Goal: Task Accomplishment & Management: Use online tool/utility

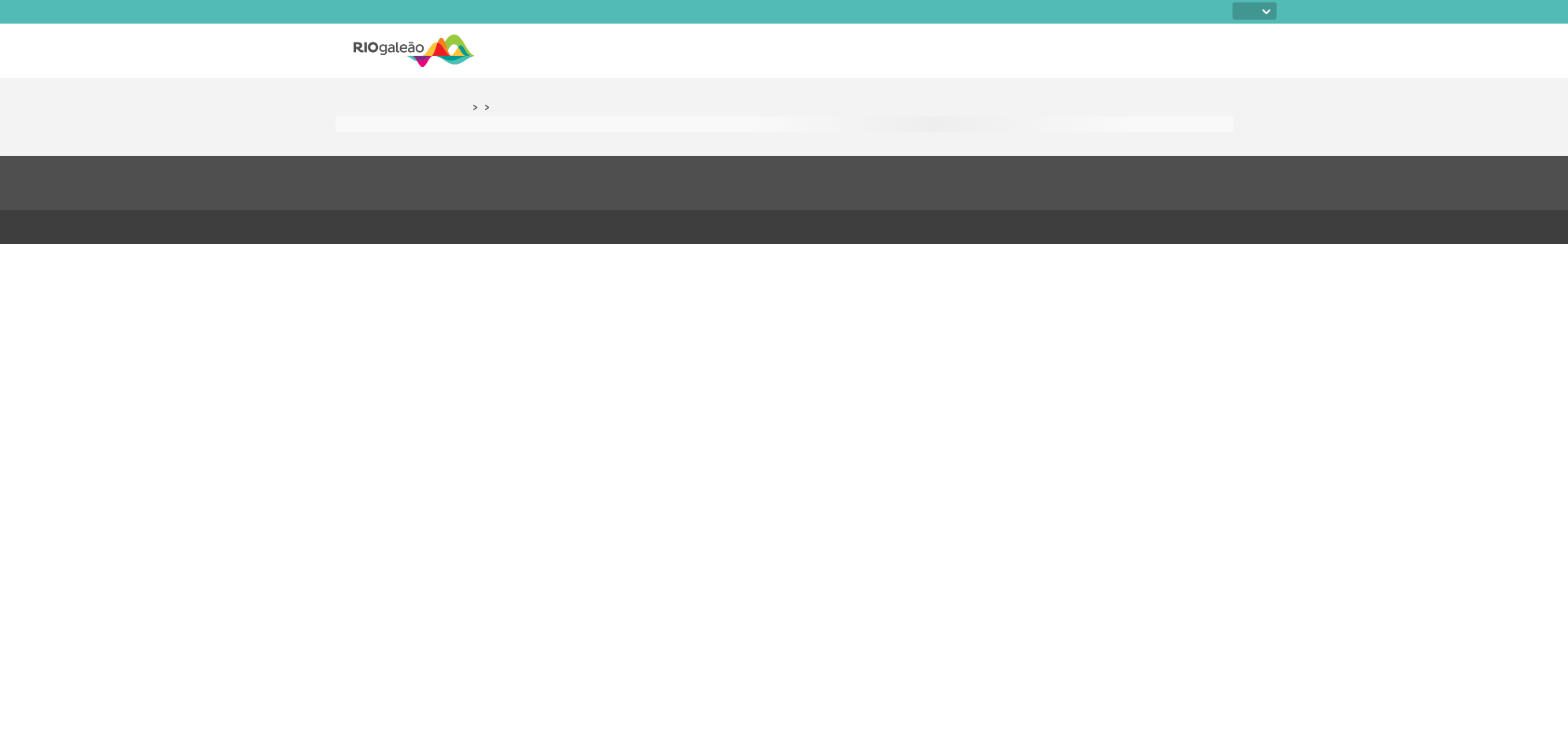
select select
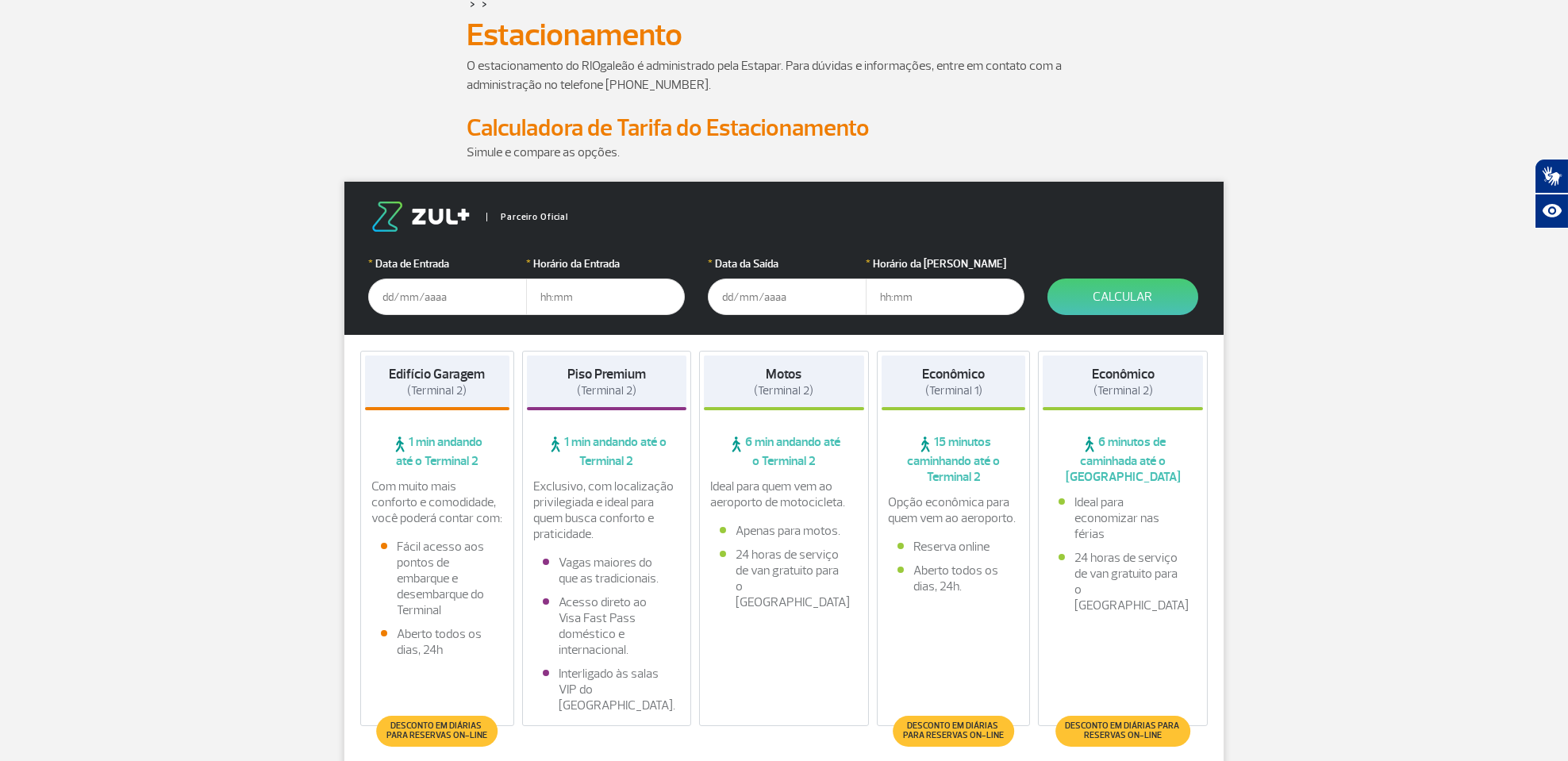
scroll to position [248, 0]
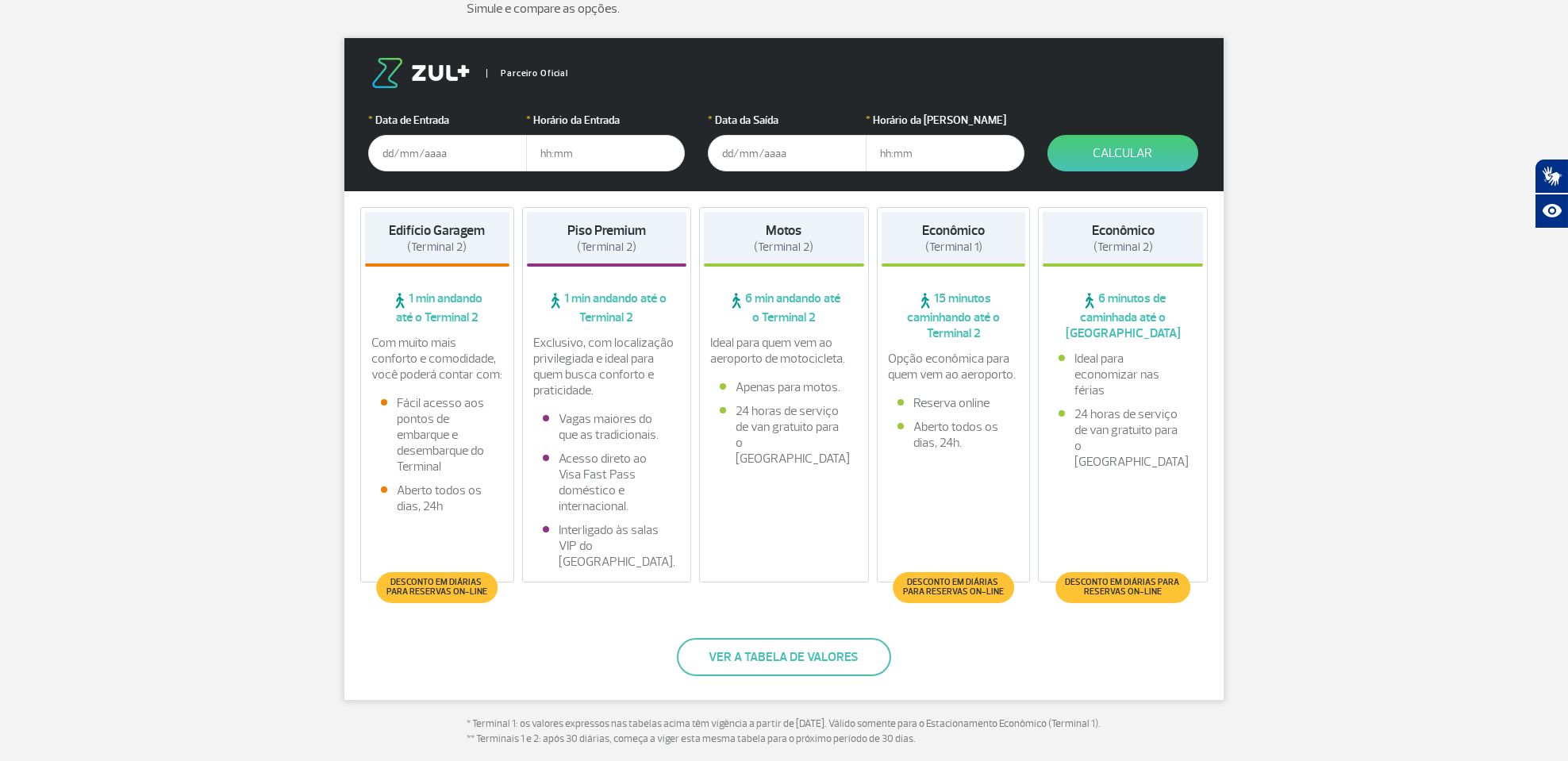
click at [1111, 592] on span "Desconto em diárias para reservas on-line" at bounding box center [1122, 587] width 118 height 19
click at [453, 151] on input "text" at bounding box center [448, 153] width 159 height 37
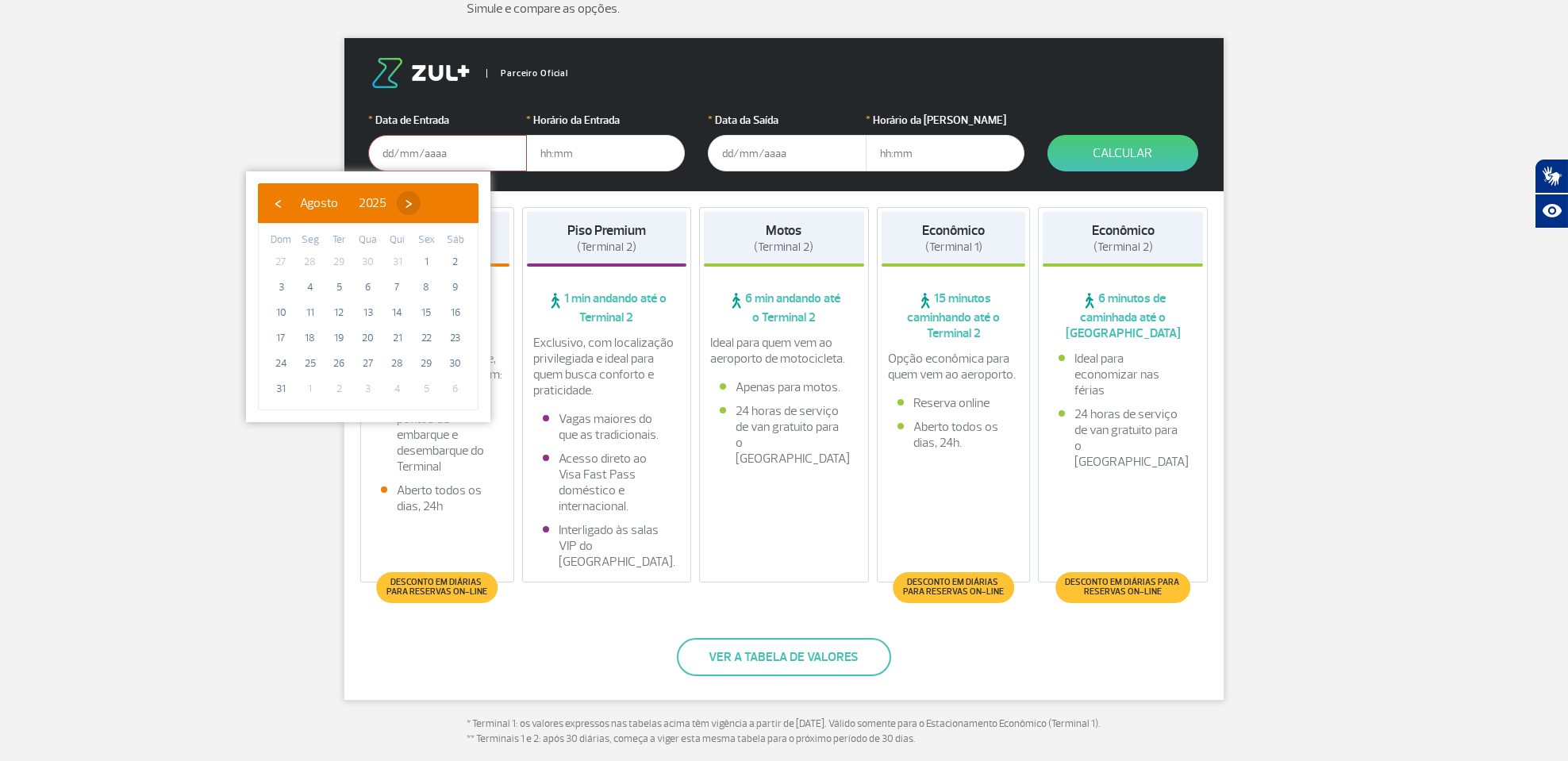
click at [421, 203] on span "›" at bounding box center [408, 203] width 23 height 23
click at [340, 342] on span "23" at bounding box center [339, 338] width 25 height 25
type input "[DATE]"
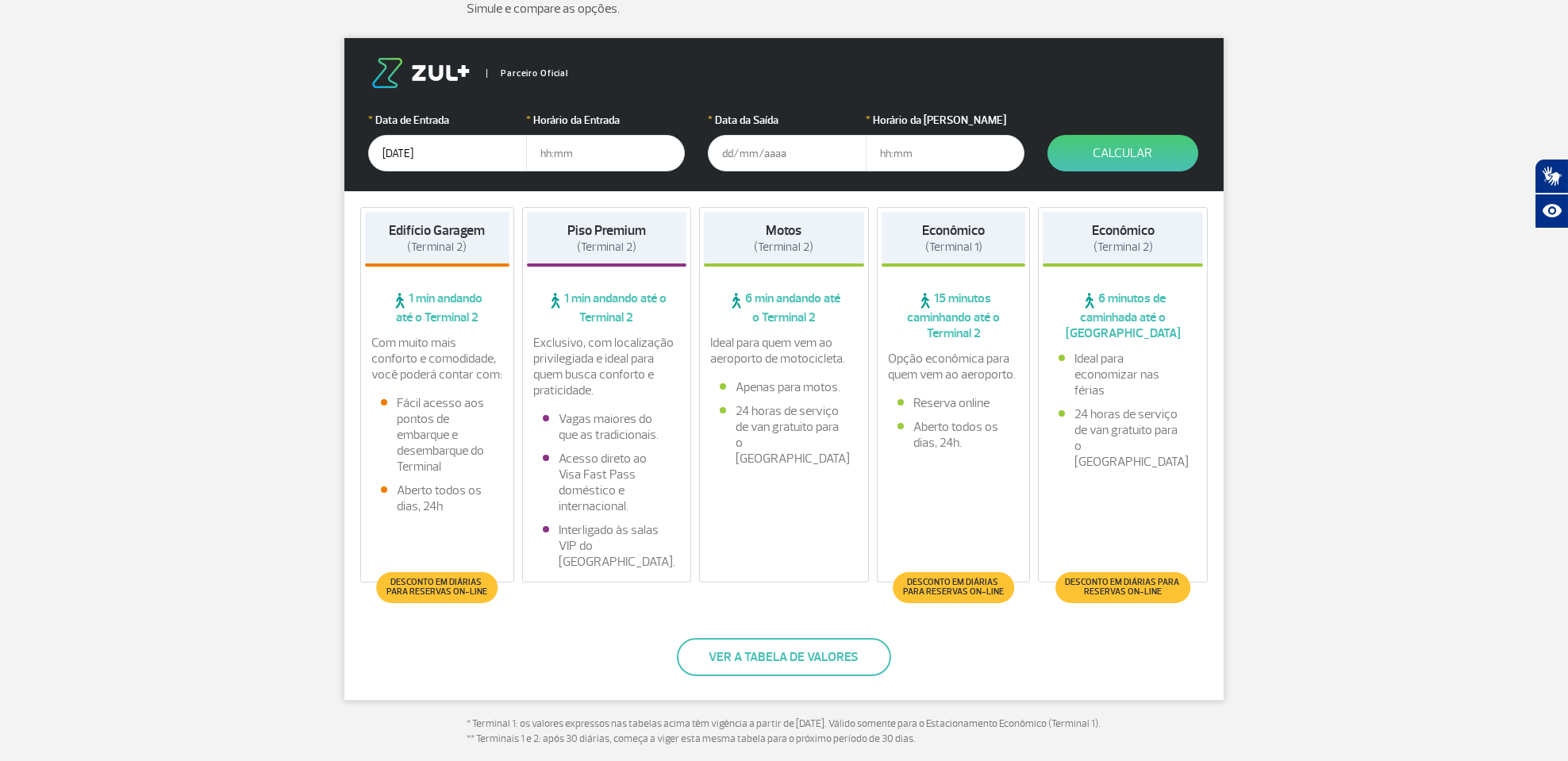
click at [582, 152] on input "text" at bounding box center [606, 153] width 159 height 37
type input "12:00"
click at [808, 148] on input "text" at bounding box center [787, 153] width 159 height 37
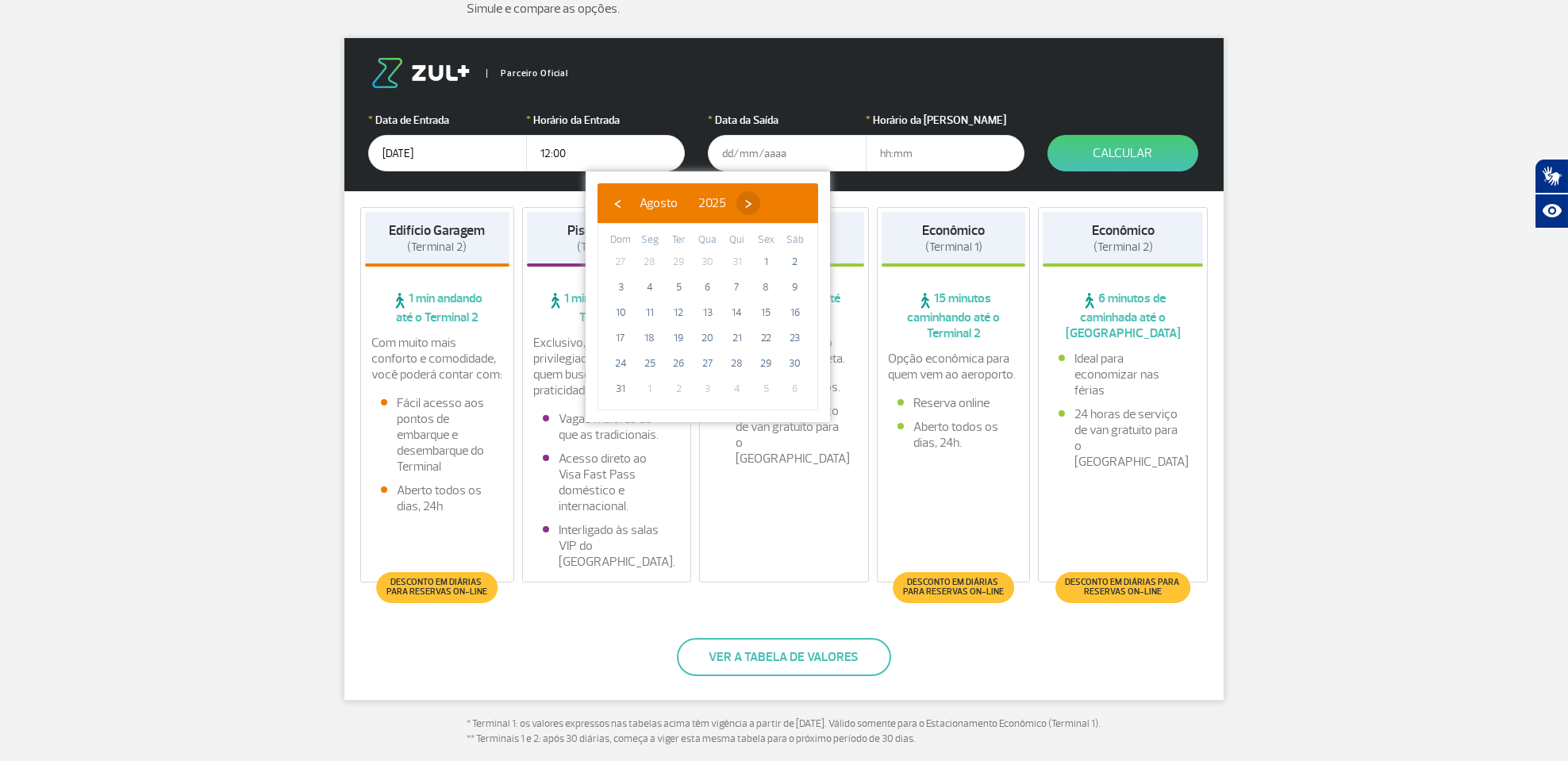
click at [760, 205] on span "›" at bounding box center [748, 203] width 23 height 23
drag, startPoint x: 635, startPoint y: 329, endPoint x: 637, endPoint y: 346, distance: 17.1
click at [613, 360] on span "28" at bounding box center [620, 363] width 25 height 25
type input "[DATE]"
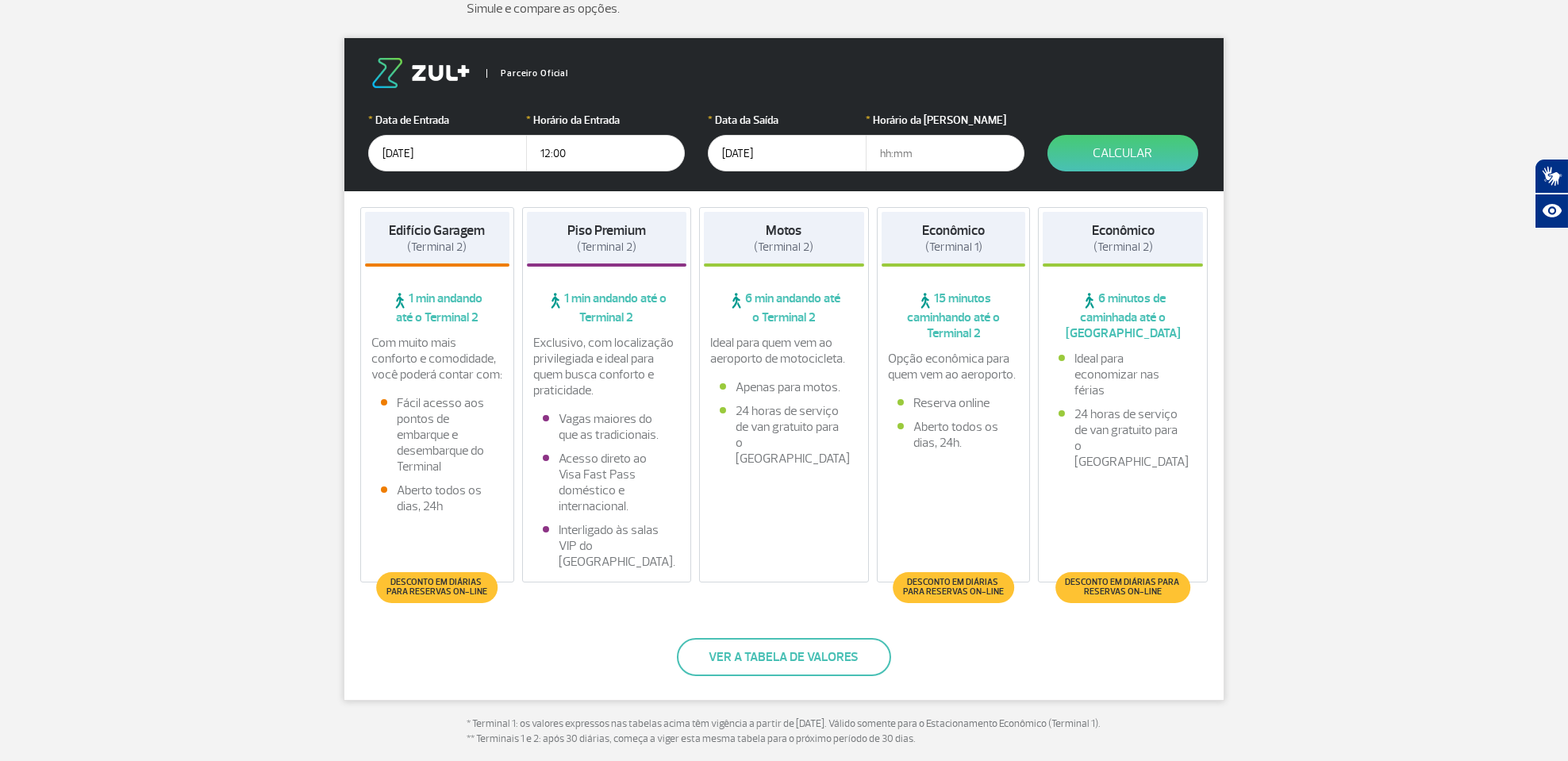
click at [936, 143] on input "text" at bounding box center [945, 153] width 159 height 37
type input "21:30"
click at [1109, 155] on button "Calcular" at bounding box center [1123, 153] width 151 height 37
